Goal: Find specific page/section: Find specific page/section

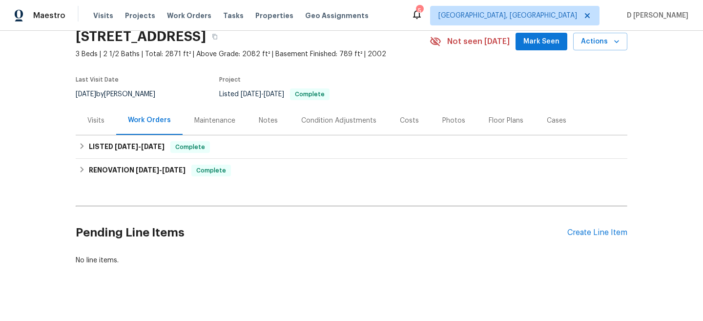
scroll to position [53, 0]
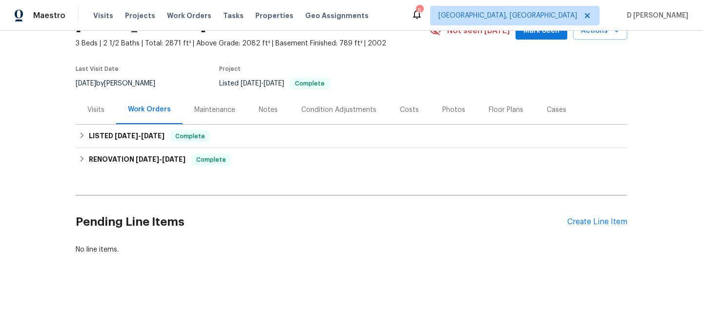
click at [91, 111] on div "Visits" at bounding box center [95, 110] width 17 height 10
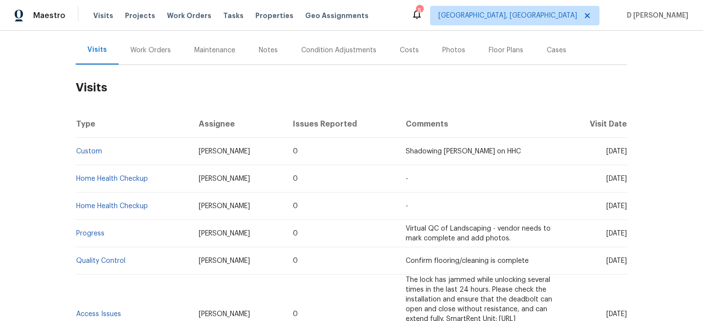
scroll to position [125, 0]
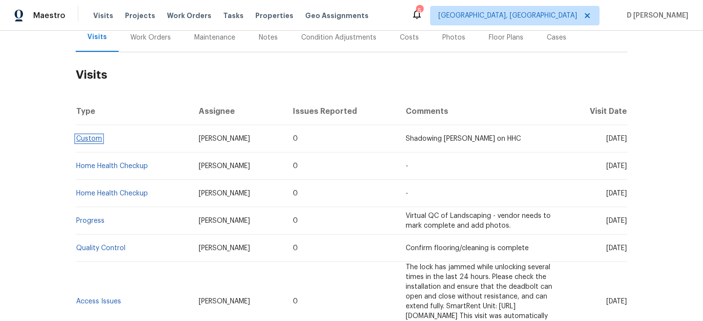
click at [91, 140] on link "Custom" at bounding box center [89, 138] width 26 height 7
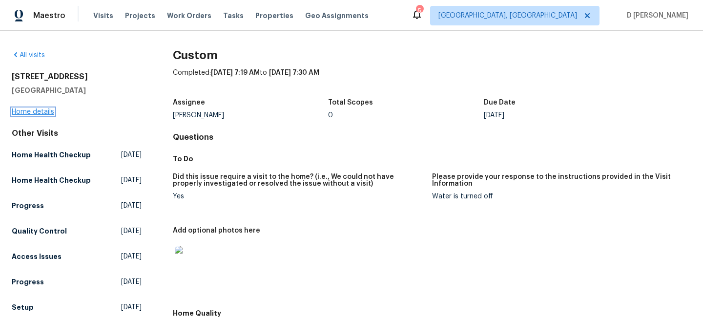
click at [40, 110] on link "Home details" at bounding box center [33, 111] width 42 height 7
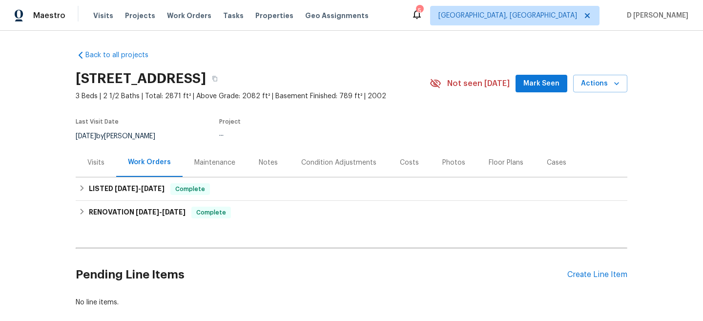
click at [101, 162] on div "Visits" at bounding box center [95, 163] width 17 height 10
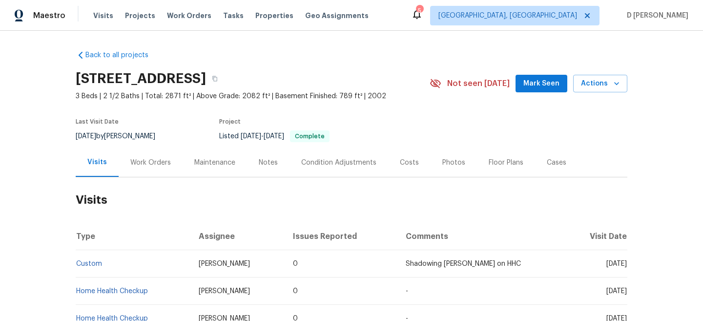
scroll to position [118, 0]
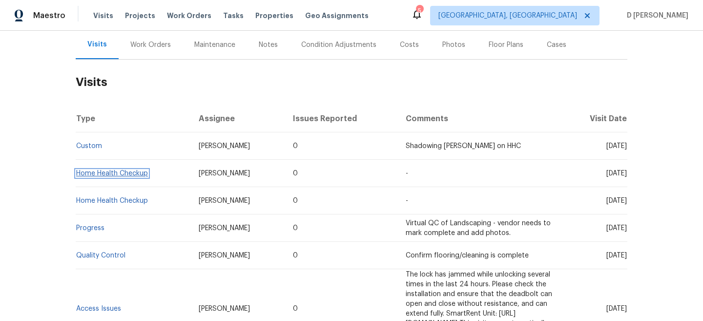
click at [116, 173] on link "Home Health Checkup" at bounding box center [112, 173] width 72 height 7
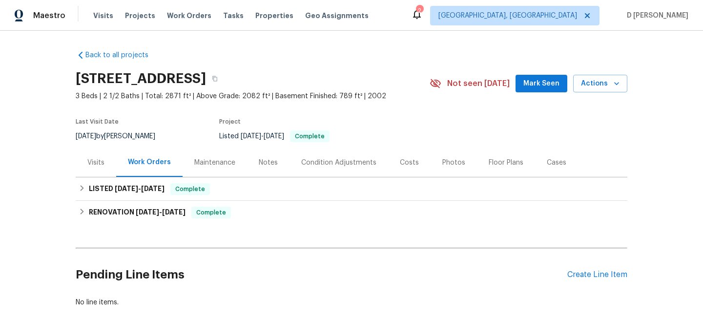
click at [101, 160] on div "Visits" at bounding box center [95, 163] width 17 height 10
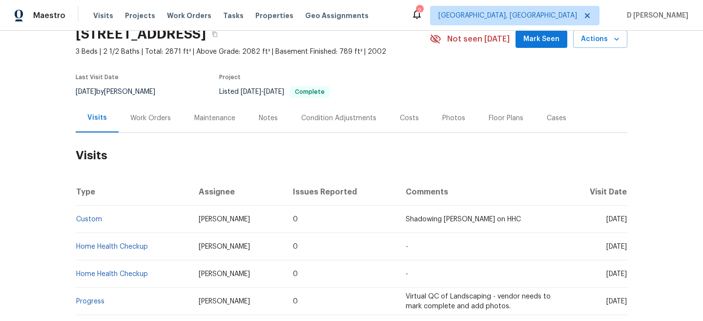
scroll to position [48, 0]
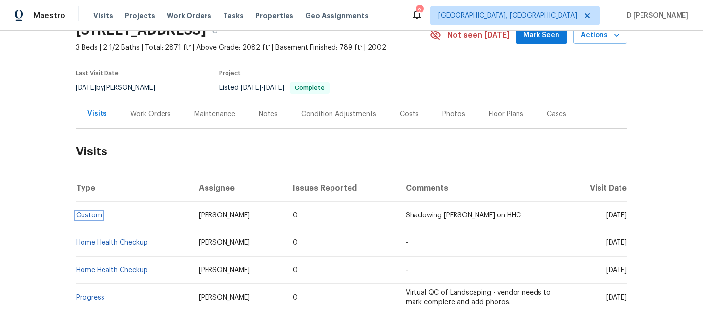
click at [90, 214] on link "Custom" at bounding box center [89, 215] width 26 height 7
